Goal: Task Accomplishment & Management: Manage account settings

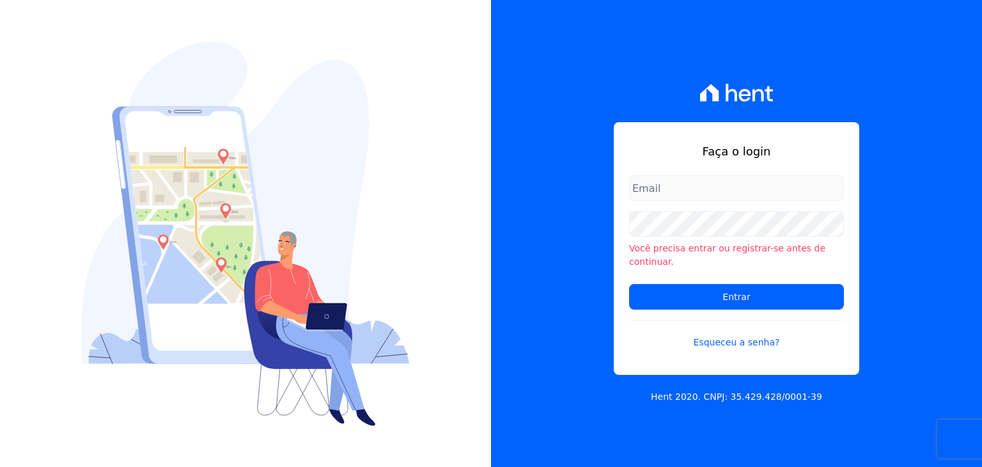
type input "[EMAIL_ADDRESS][DOMAIN_NAME]"
click at [752, 198] on input "[EMAIL_ADDRESS][DOMAIN_NAME]" at bounding box center [736, 188] width 215 height 26
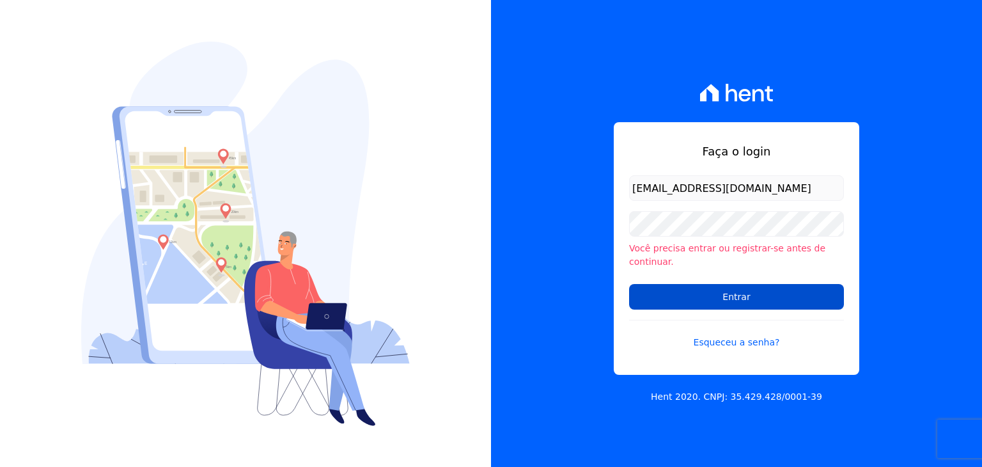
click at [663, 298] on input "Entrar" at bounding box center [736, 297] width 215 height 26
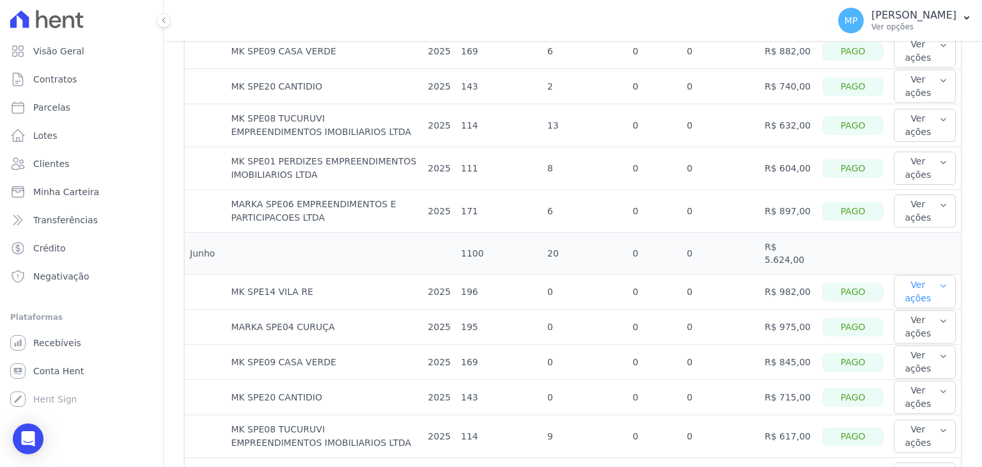
scroll to position [831, 0]
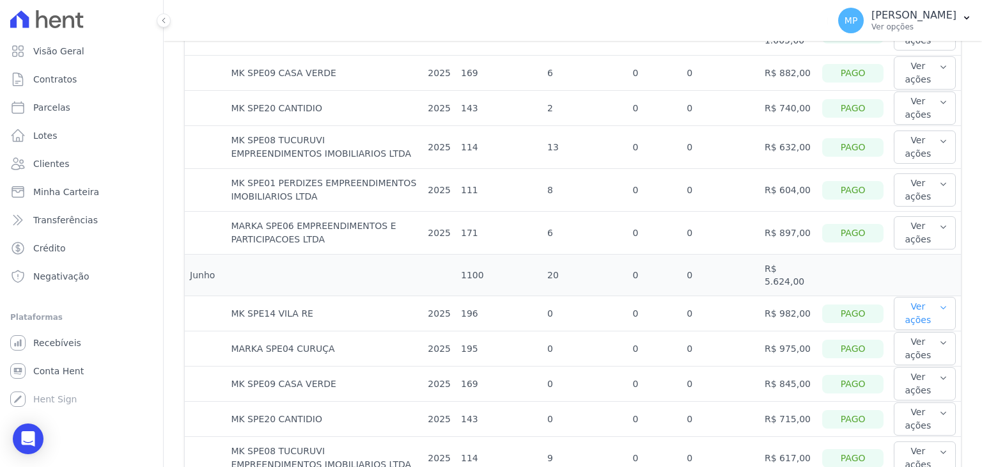
click at [898, 304] on button "Ver ações" at bounding box center [925, 313] width 62 height 33
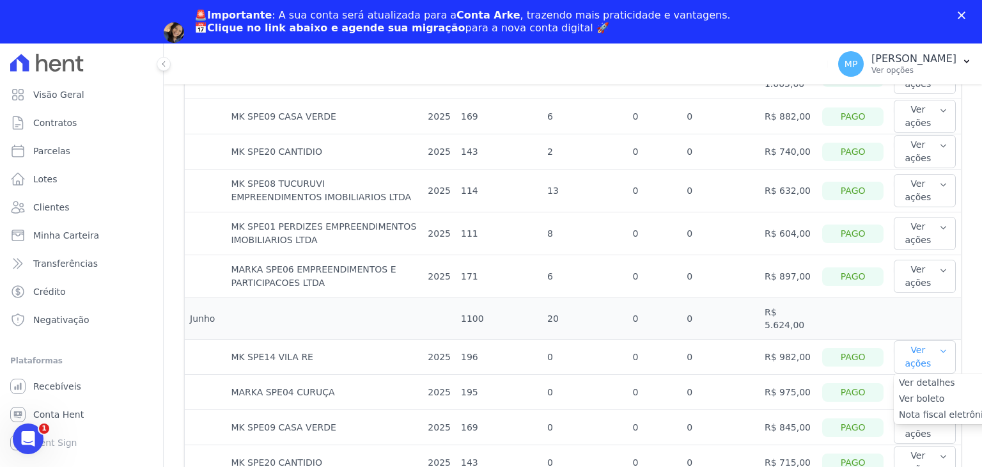
scroll to position [0, 0]
click at [912, 392] on link "Ver boleto" at bounding box center [946, 398] width 95 height 13
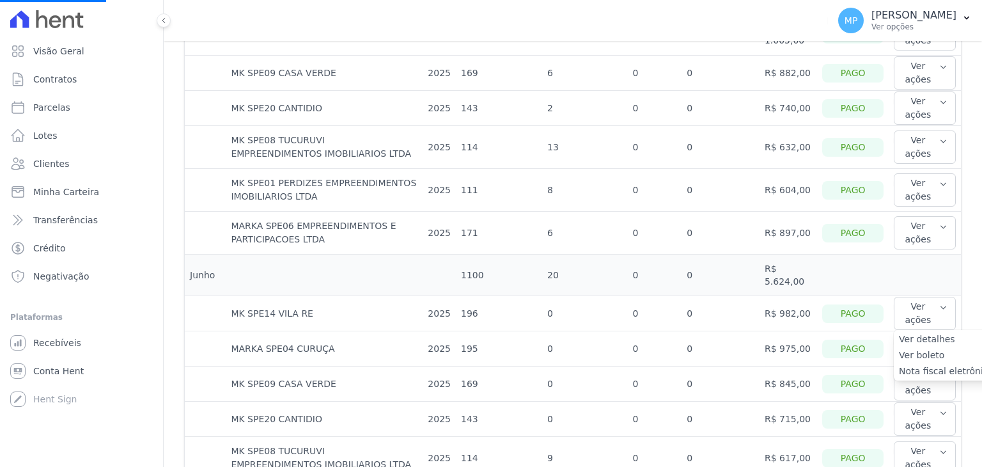
click at [905, 349] on link "Ver boleto" at bounding box center [946, 355] width 95 height 13
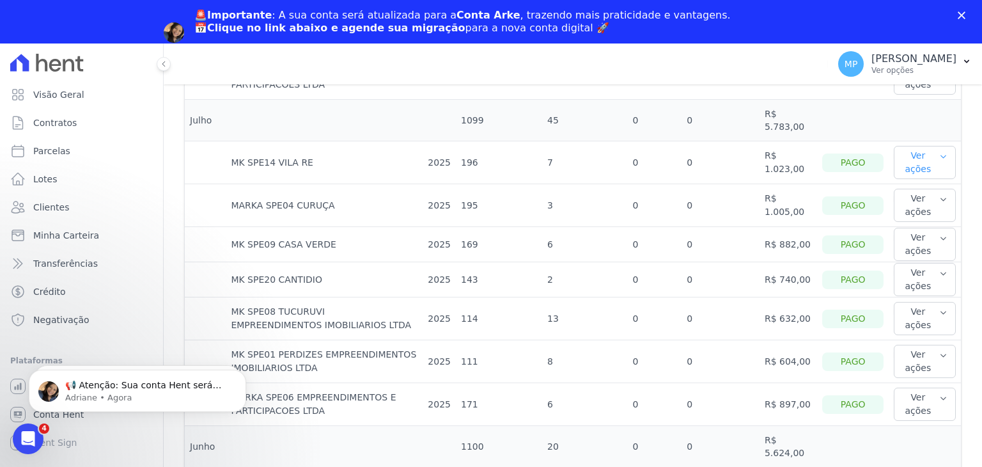
click at [913, 147] on button "Ver ações" at bounding box center [925, 162] width 62 height 33
click at [906, 198] on link "Ver boleto" at bounding box center [946, 204] width 95 height 13
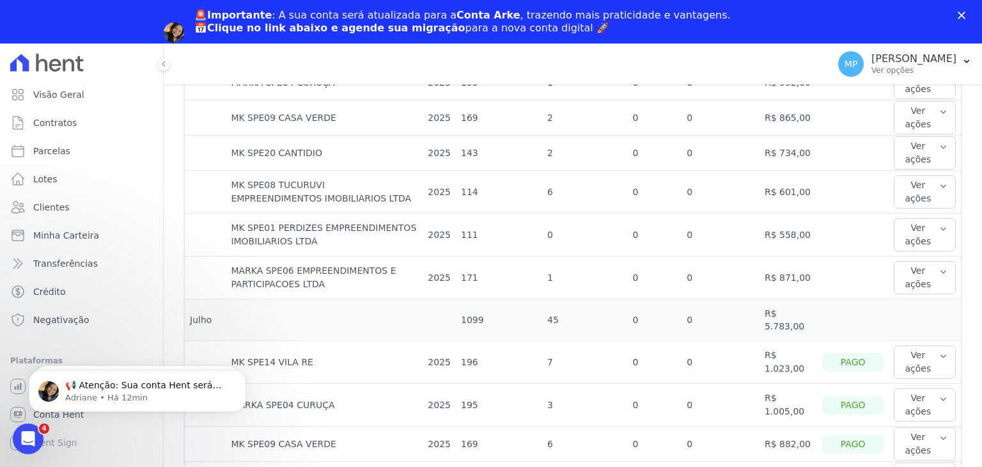
scroll to position [512, 0]
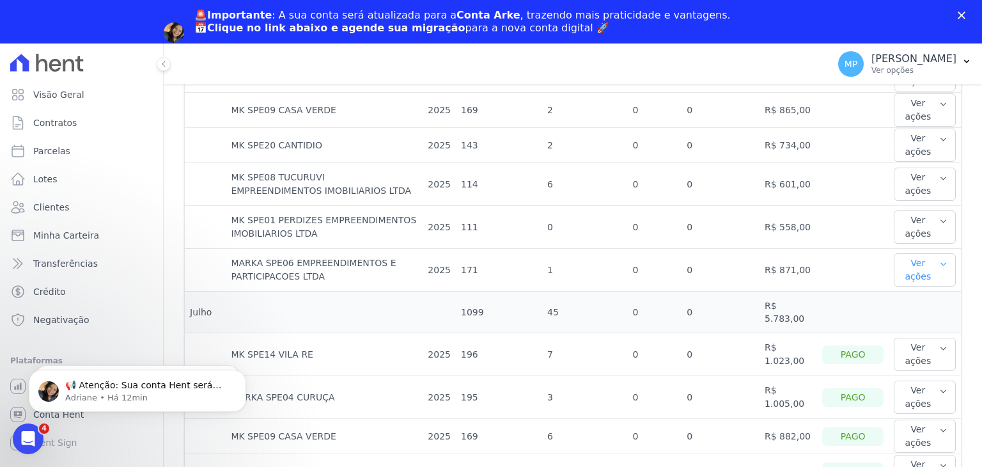
click at [913, 263] on button "Ver ações" at bounding box center [925, 269] width 62 height 33
click at [918, 264] on button "Ver ações" at bounding box center [925, 269] width 62 height 33
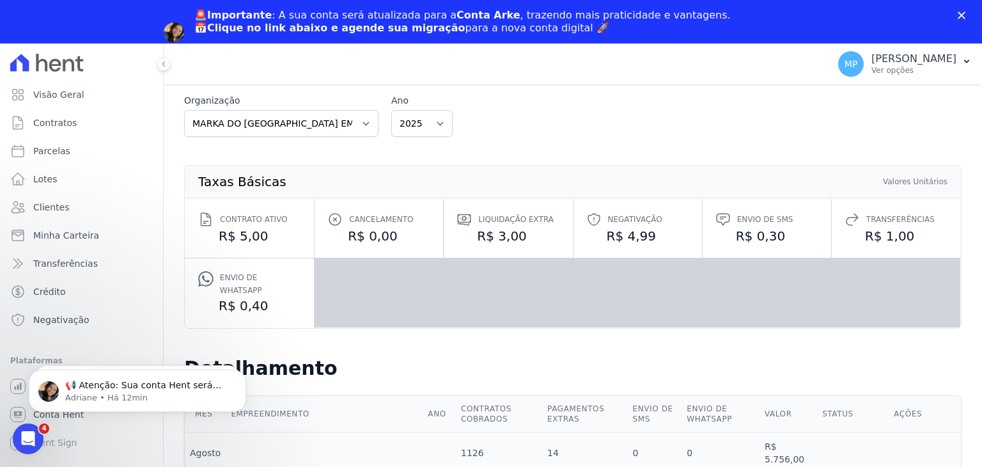
scroll to position [0, 0]
